Goal: Task Accomplishment & Management: Use online tool/utility

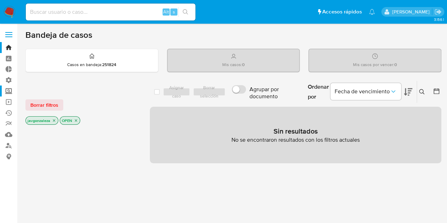
click at [8, 92] on label "Screening" at bounding box center [42, 90] width 84 height 11
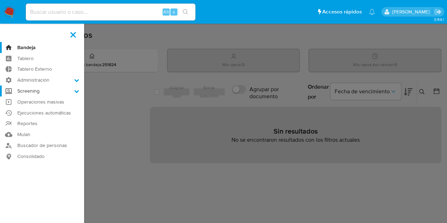
click at [0, 0] on input "Screening" at bounding box center [0, 0] width 0 height 0
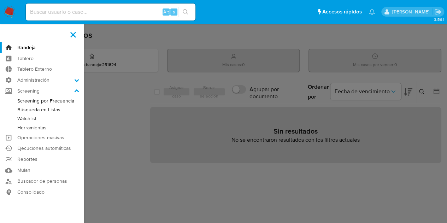
click at [29, 117] on link "Watchlist" at bounding box center [42, 118] width 84 height 9
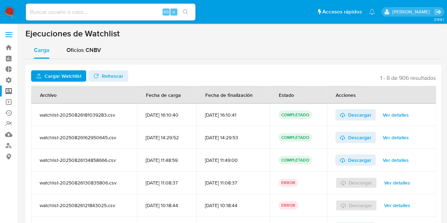
click at [71, 75] on span "Cargar Watchlist" at bounding box center [62, 75] width 37 height 11
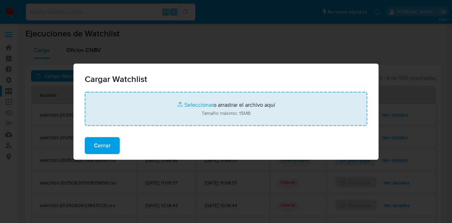
click at [208, 114] on input "file" at bounding box center [226, 109] width 283 height 34
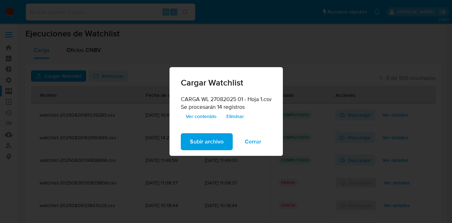
click at [192, 139] on span "Subir archivo" at bounding box center [207, 142] width 34 height 16
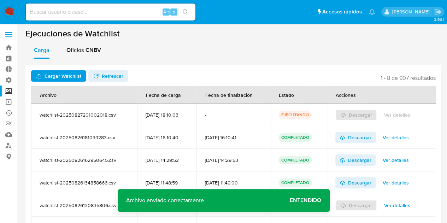
click at [309, 200] on span "Entendido" at bounding box center [305, 200] width 31 height 0
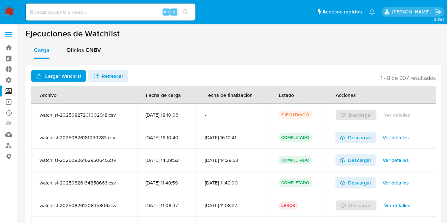
click at [102, 79] on span "Refrescar" at bounding box center [113, 75] width 22 height 11
click at [402, 111] on span "Ver detalles" at bounding box center [395, 115] width 26 height 10
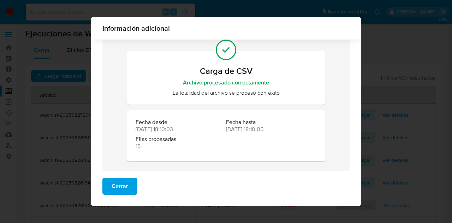
scroll to position [26, 0]
